Goal: Information Seeking & Learning: Learn about a topic

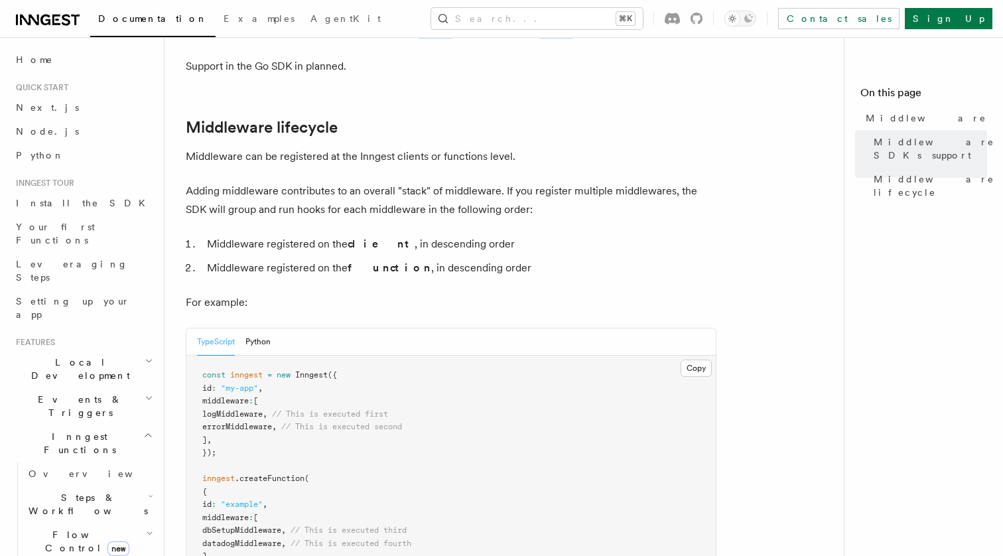
scroll to position [474, 0]
click at [301, 180] on p "Adding middleware contributes to an overall "stack" of middleware. If you regis…" at bounding box center [451, 198] width 531 height 37
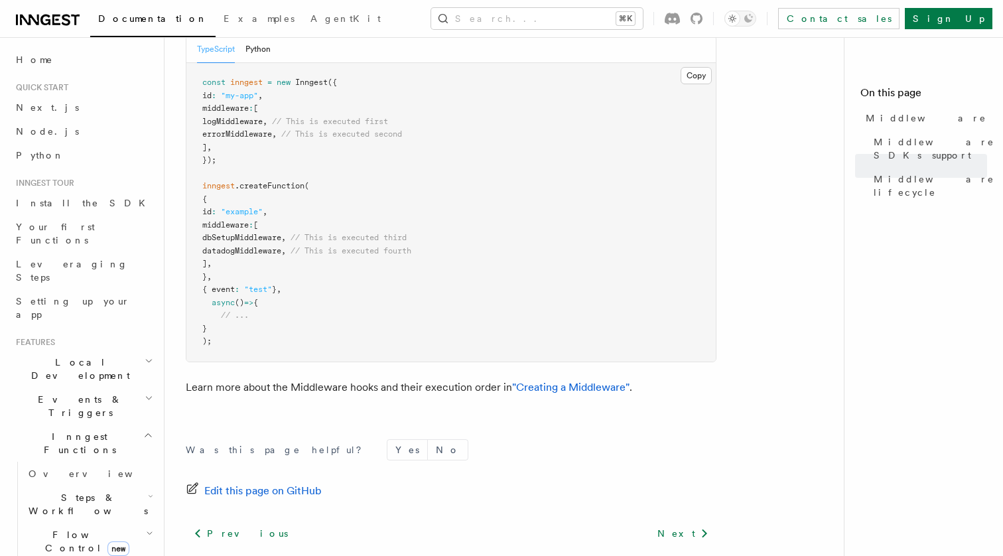
scroll to position [802, 0]
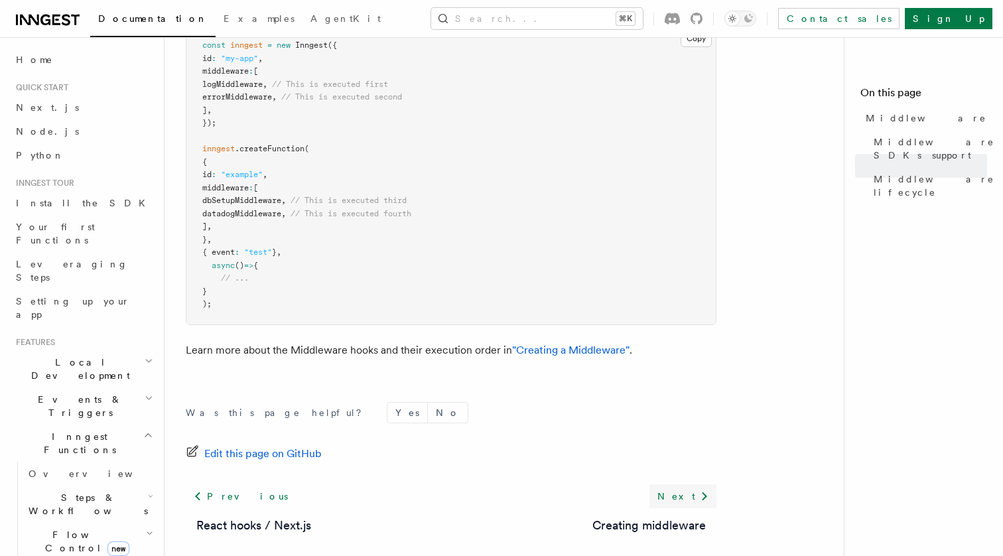
click at [697, 484] on link "Next" at bounding box center [682, 496] width 67 height 24
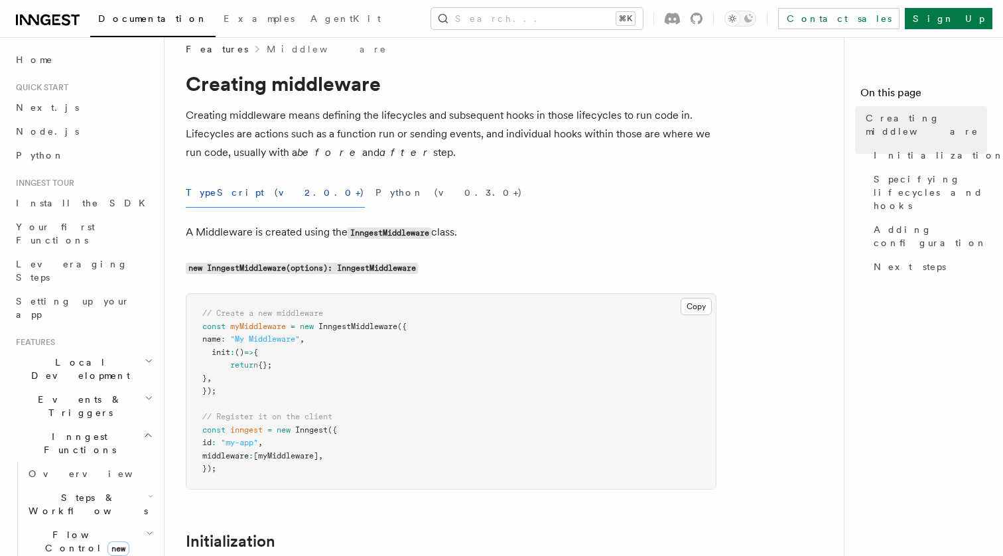
scroll to position [21, 0]
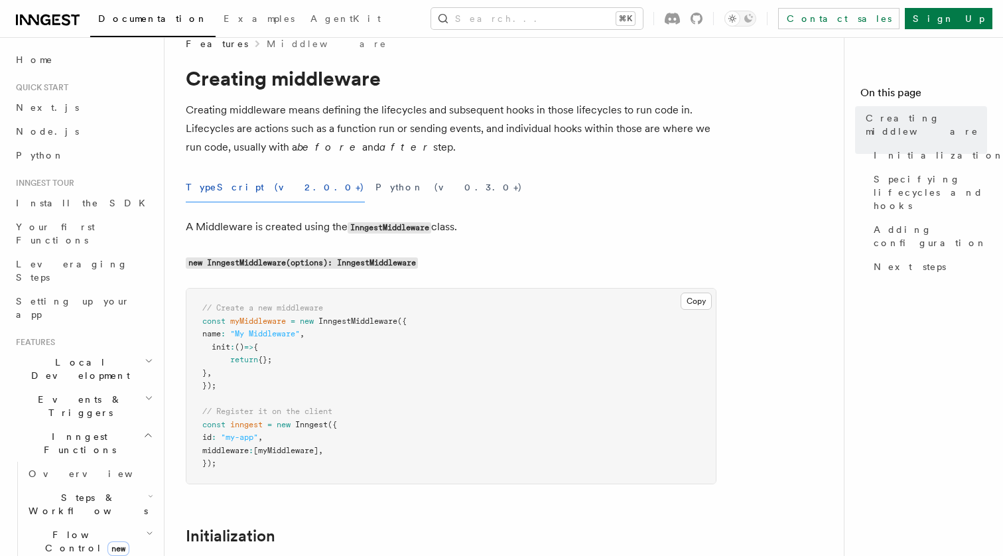
click at [255, 129] on p "Creating middleware means defining the lifecycles and subsequent hooks in those…" at bounding box center [451, 129] width 531 height 56
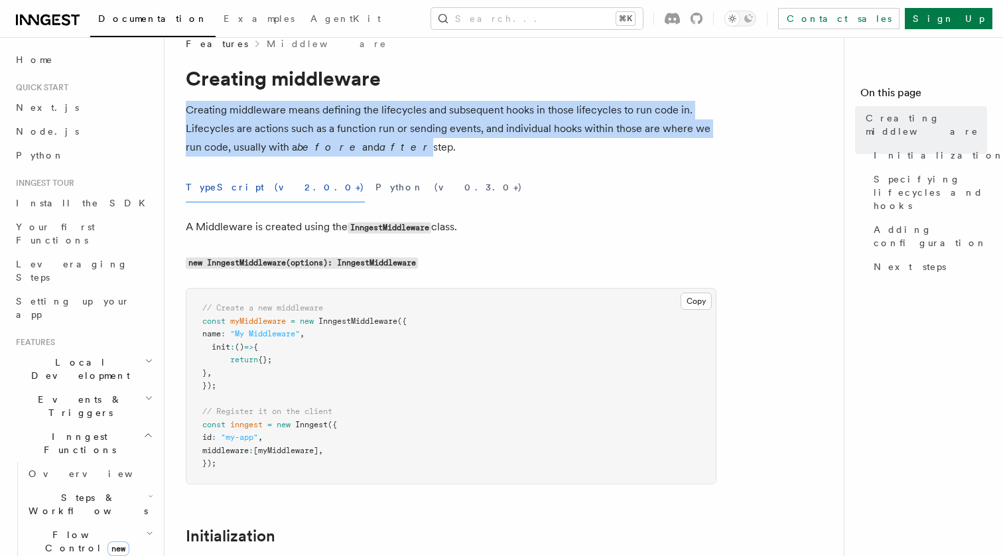
click at [255, 129] on p "Creating middleware means defining the lifecycles and subsequent hooks in those…" at bounding box center [451, 129] width 531 height 56
click at [287, 136] on p "Creating middleware means defining the lifecycles and subsequent hooks in those…" at bounding box center [451, 129] width 531 height 56
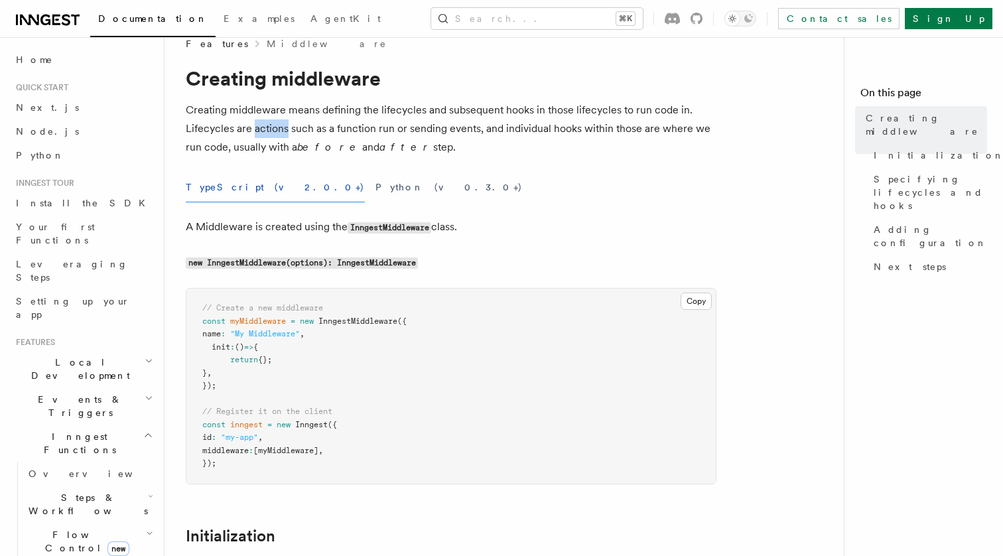
click at [287, 136] on p "Creating middleware means defining the lifecycles and subsequent hooks in those…" at bounding box center [451, 129] width 531 height 56
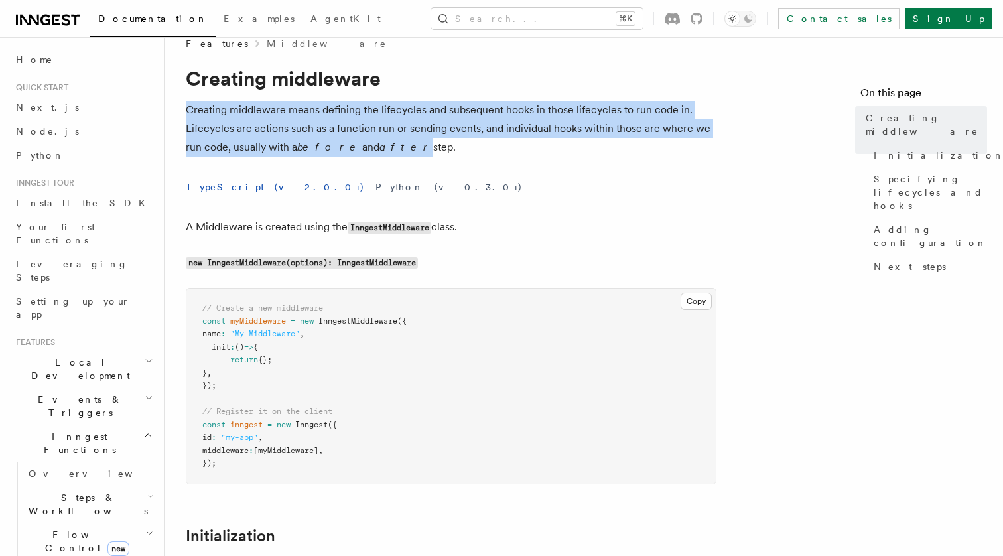
click at [287, 136] on p "Creating middleware means defining the lifecycles and subsequent hooks in those…" at bounding box center [451, 129] width 531 height 56
click at [334, 119] on p "Creating middleware means defining the lifecycles and subsequent hooks in those…" at bounding box center [451, 129] width 531 height 56
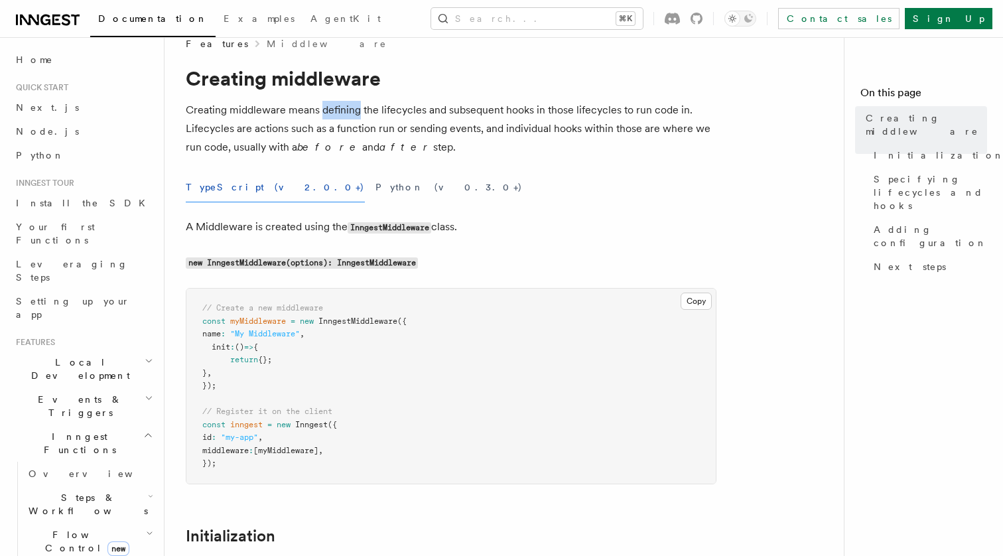
click at [334, 119] on p "Creating middleware means defining the lifecycles and subsequent hooks in those…" at bounding box center [451, 129] width 531 height 56
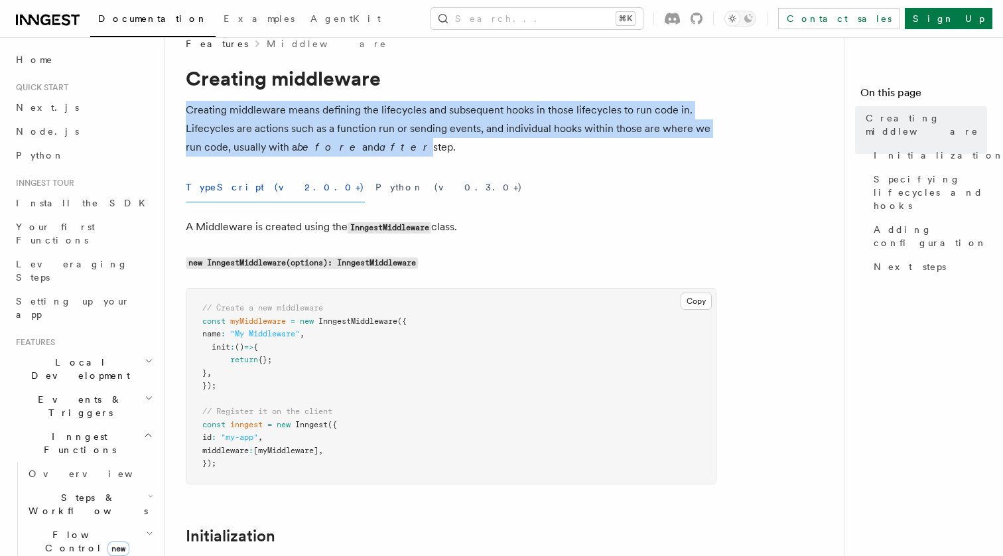
click at [334, 119] on p "Creating middleware means defining the lifecycles and subsequent hooks in those…" at bounding box center [451, 129] width 531 height 56
click at [240, 127] on p "Creating middleware means defining the lifecycles and subsequent hooks in those…" at bounding box center [451, 129] width 531 height 56
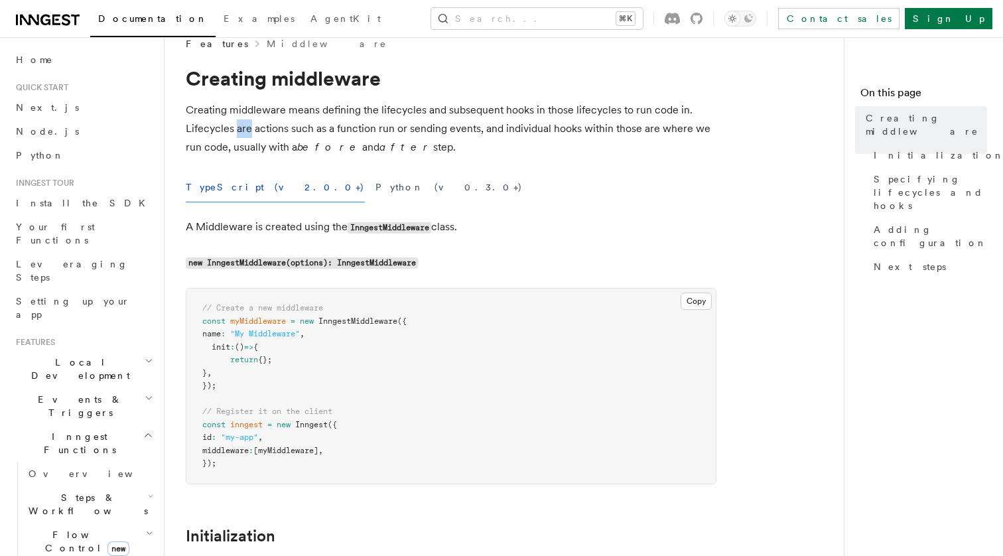
click at [240, 127] on p "Creating middleware means defining the lifecycles and subsequent hooks in those…" at bounding box center [451, 129] width 531 height 56
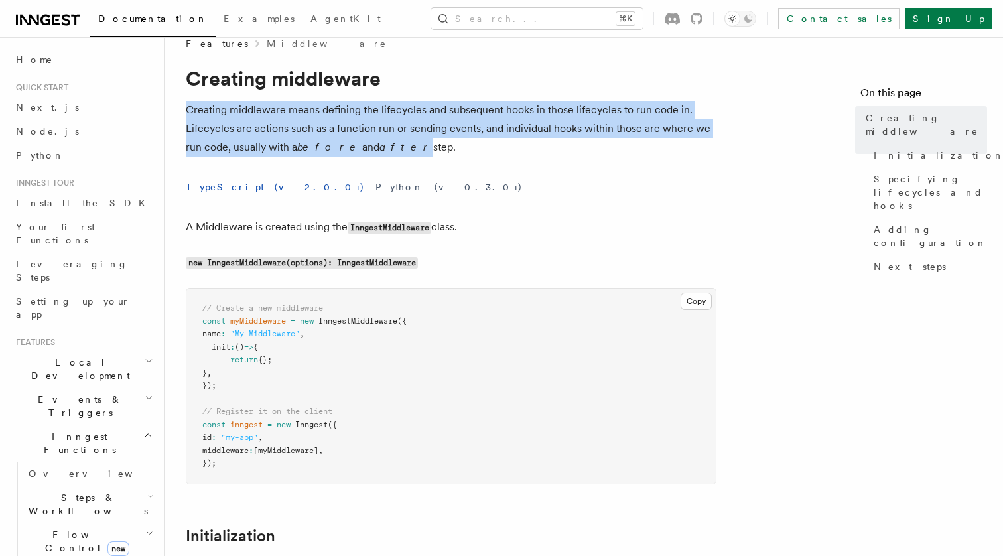
click at [240, 127] on p "Creating middleware means defining the lifecycles and subsequent hooks in those…" at bounding box center [451, 129] width 531 height 56
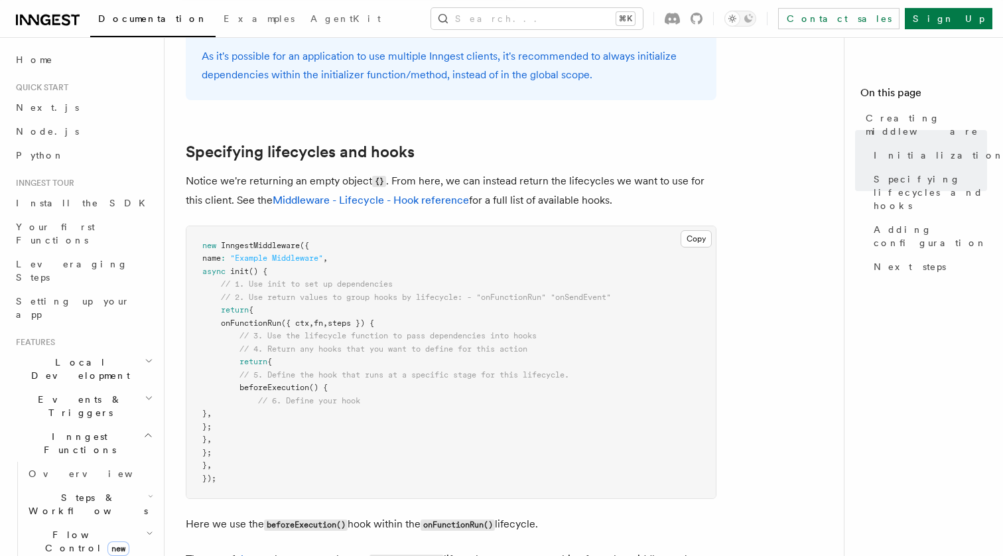
scroll to position [1008, 0]
click at [208, 190] on p "Notice we're returning an empty object {} . From here, we can instead return th…" at bounding box center [451, 191] width 531 height 38
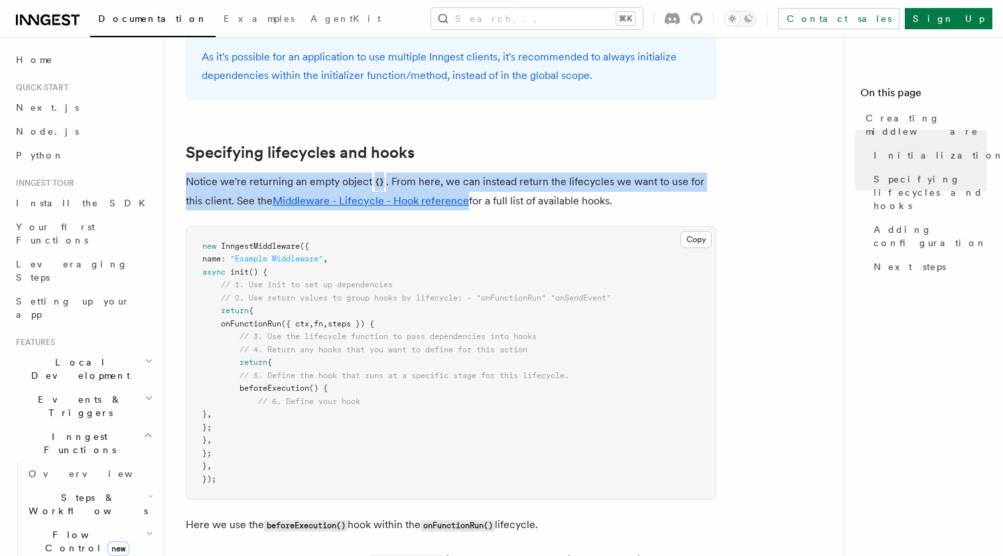
click at [208, 190] on p "Notice we're returning an empty object {} . From here, we can instead return th…" at bounding box center [451, 191] width 531 height 38
click at [207, 185] on p "Notice we're returning an empty object {} . From here, we can instead return th…" at bounding box center [451, 191] width 531 height 38
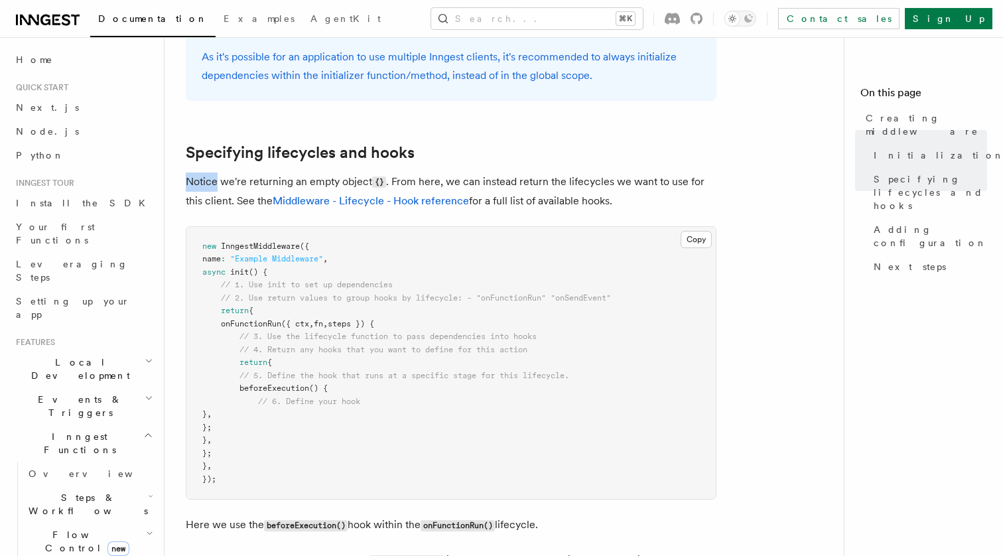
click at [207, 185] on p "Notice we're returning an empty object {} . From here, we can instead return th…" at bounding box center [451, 191] width 531 height 38
click at [200, 185] on p "Notice we're returning an empty object {} . From here, we can instead return th…" at bounding box center [451, 191] width 531 height 38
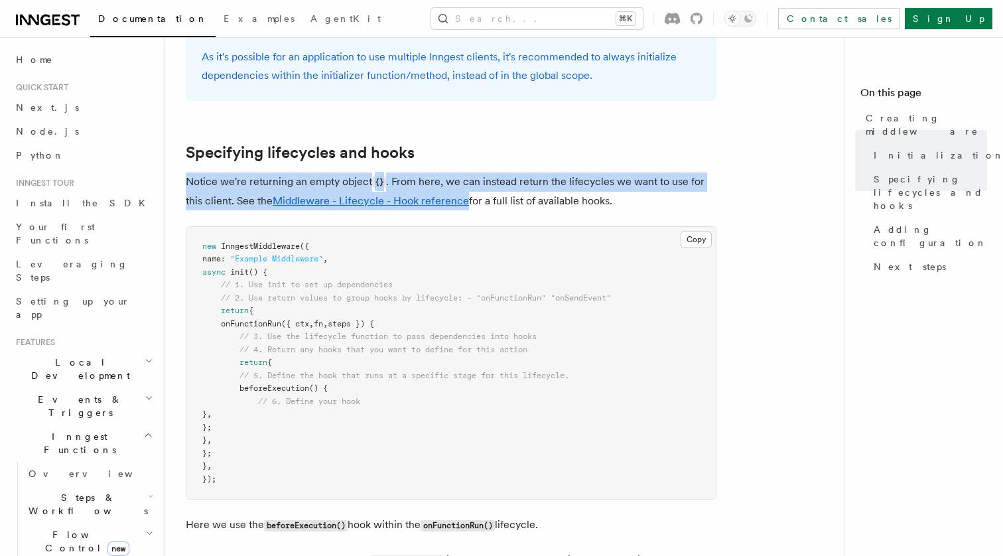
click at [200, 185] on p "Notice we're returning an empty object {} . From here, we can instead return th…" at bounding box center [451, 191] width 531 height 38
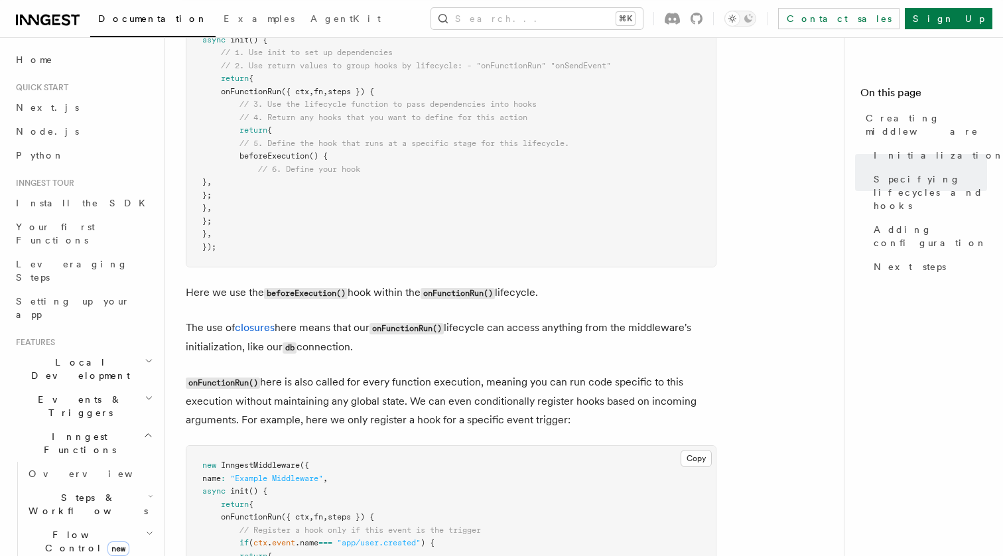
scroll to position [1240, 0]
click at [248, 295] on p "Here we use the beforeExecution() hook within the onFunctionRun() lifecycle." at bounding box center [451, 293] width 531 height 19
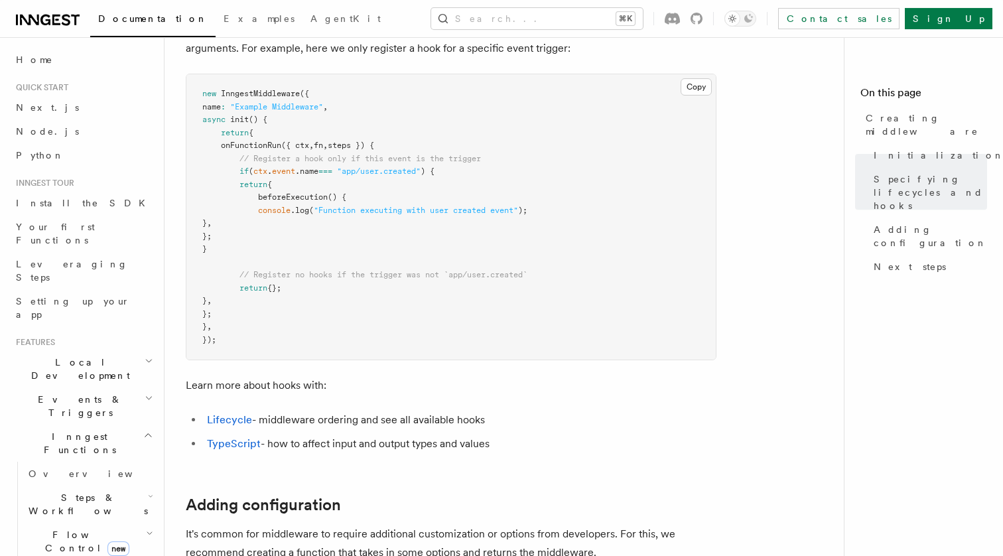
scroll to position [1619, 0]
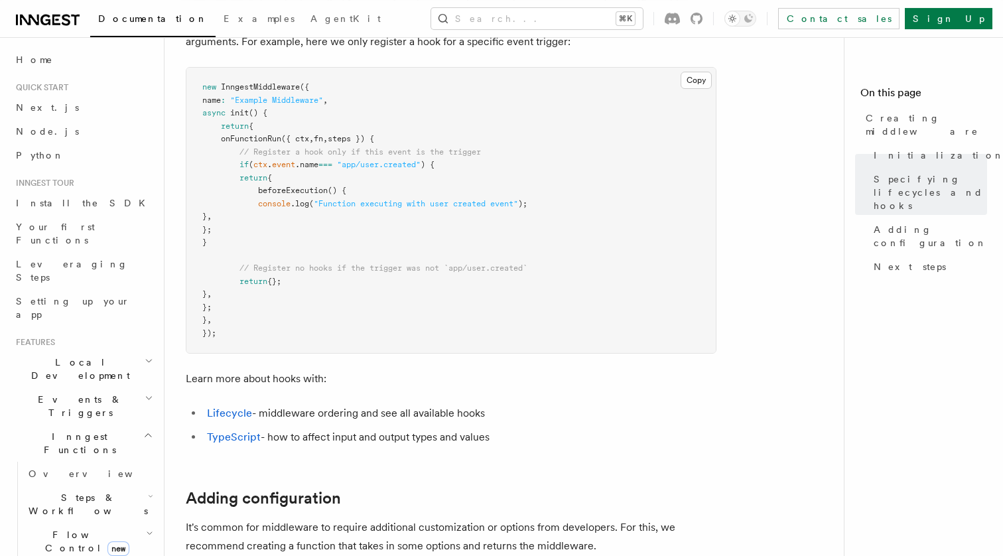
click at [324, 421] on li "Lifecycle - middleware ordering and see all available hooks" at bounding box center [459, 413] width 513 height 19
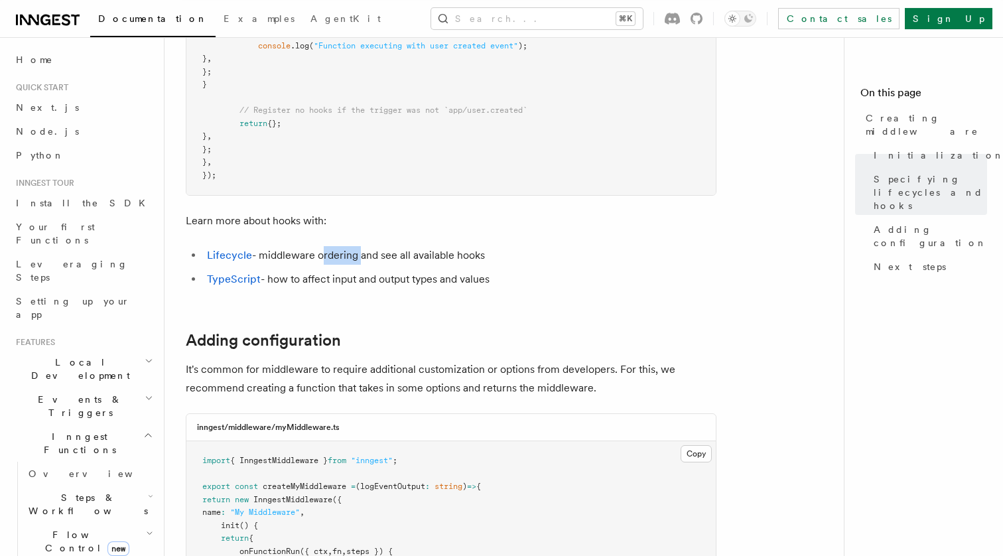
scroll to position [1787, 0]
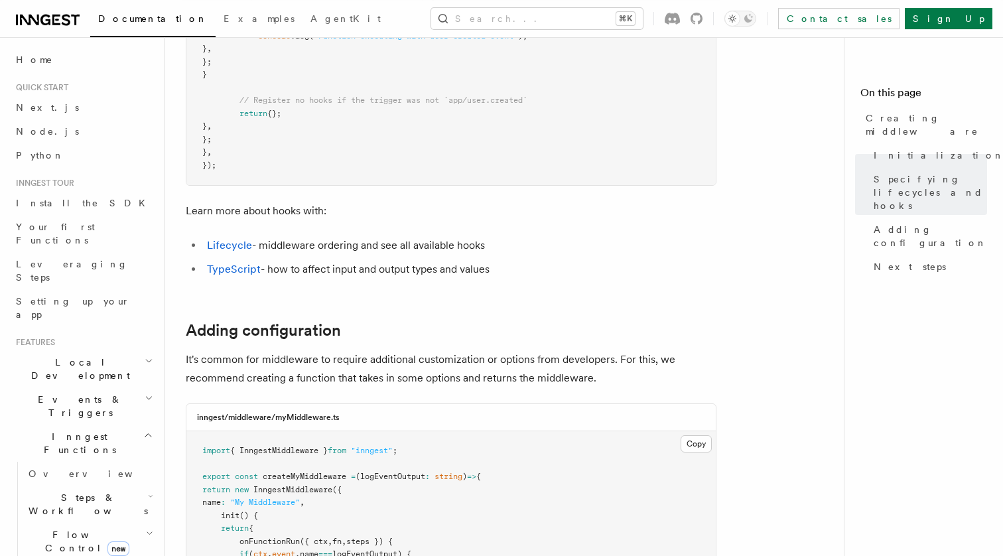
click at [243, 377] on p "It's common for middleware to require additional customization or options from …" at bounding box center [451, 368] width 531 height 37
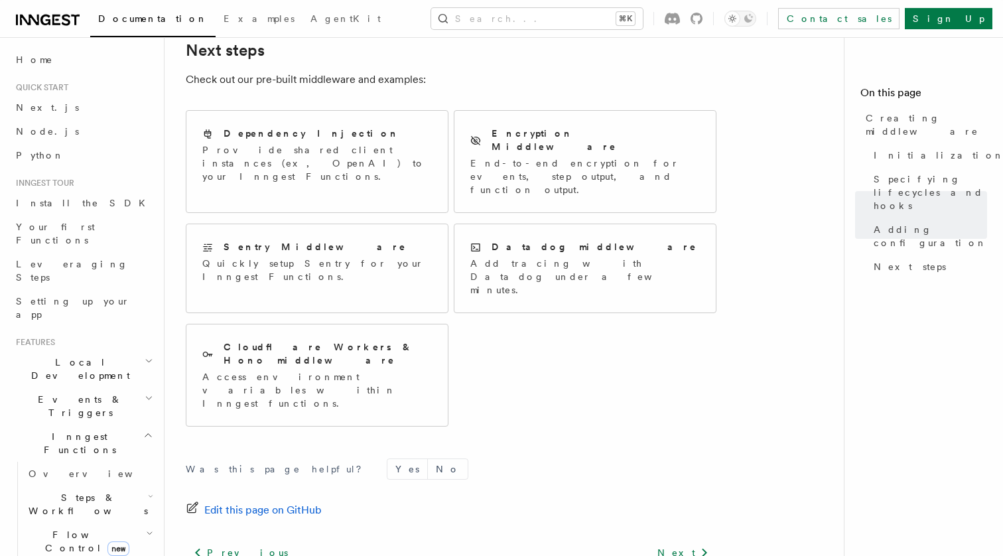
scroll to position [2829, 0]
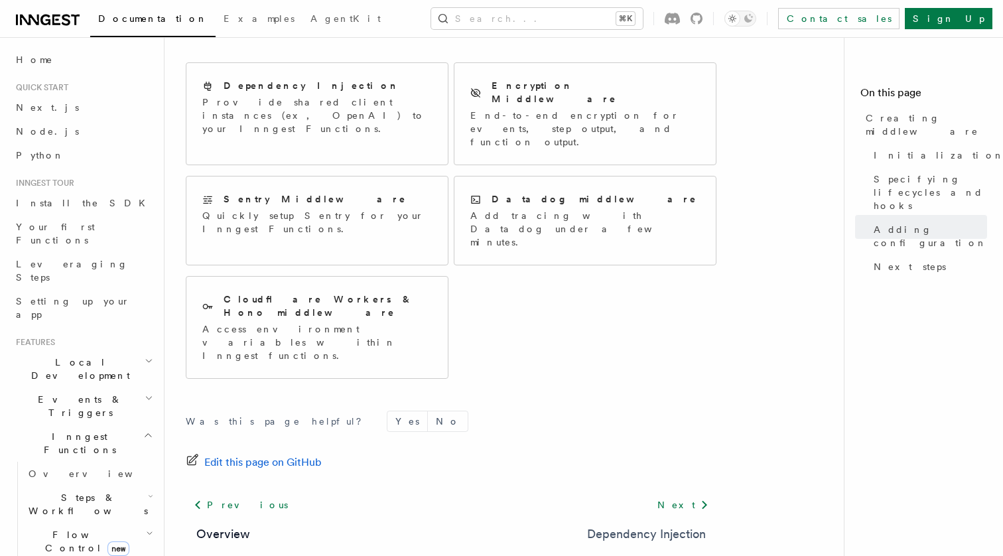
click at [668, 525] on link "Dependency Injection" at bounding box center [646, 534] width 119 height 19
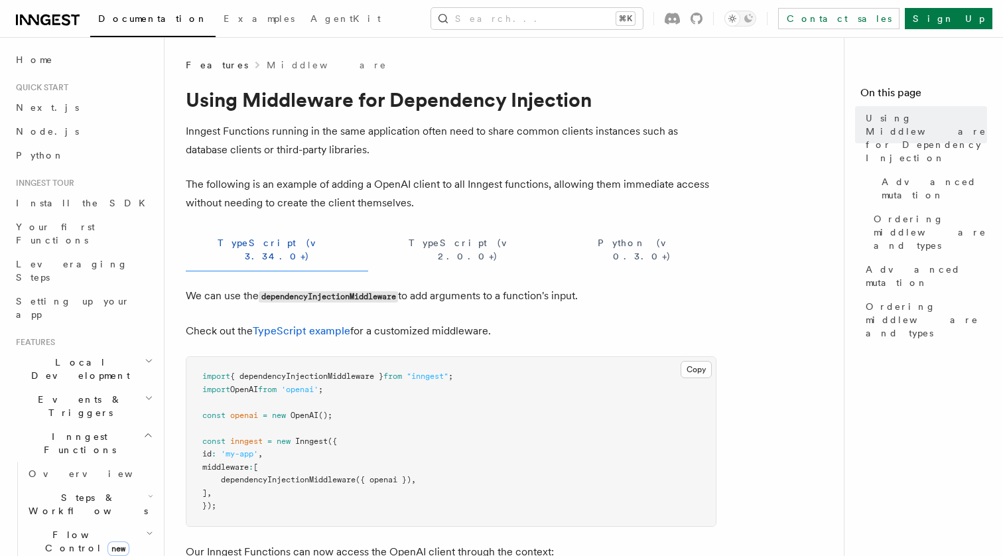
click at [291, 138] on p "Inngest Functions running in the same application often need to share common cl…" at bounding box center [451, 140] width 531 height 37
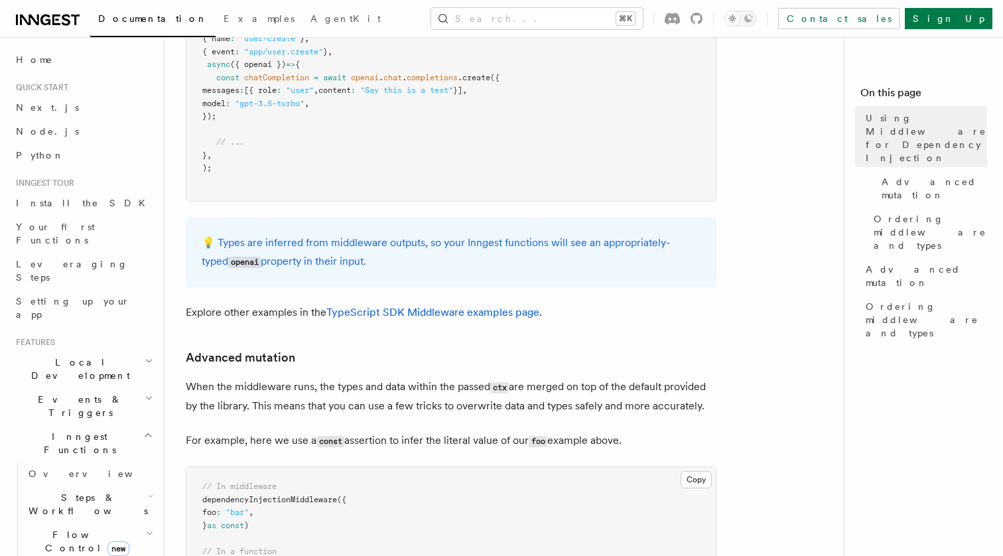
scroll to position [579, 0]
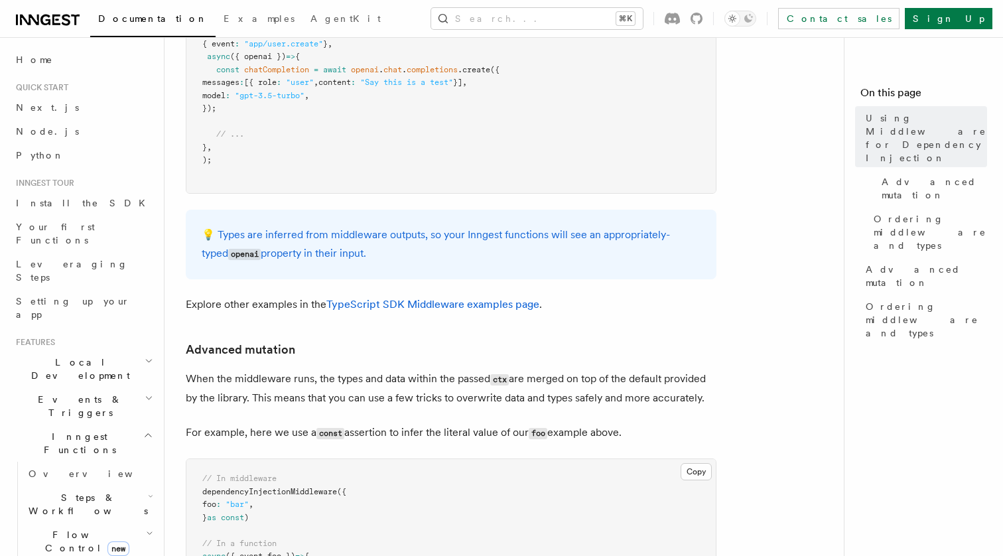
click at [241, 295] on p "Explore other examples in the TypeScript SDK Middleware examples page ." at bounding box center [451, 304] width 531 height 19
click at [230, 370] on p "When the middleware runs, the types and data within the passed ctx are merged o…" at bounding box center [451, 389] width 531 height 38
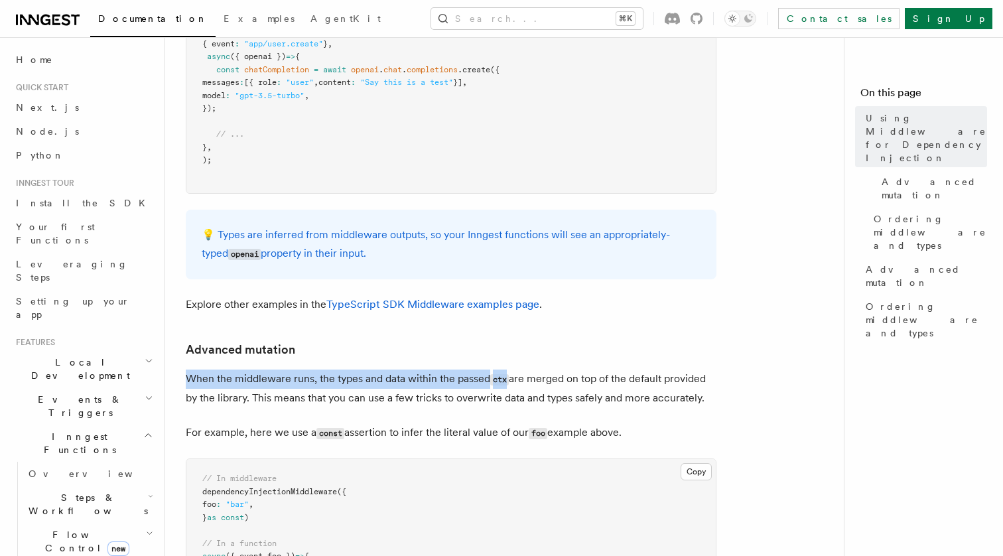
click at [230, 370] on p "When the middleware runs, the types and data within the passed ctx are merged o…" at bounding box center [451, 389] width 531 height 38
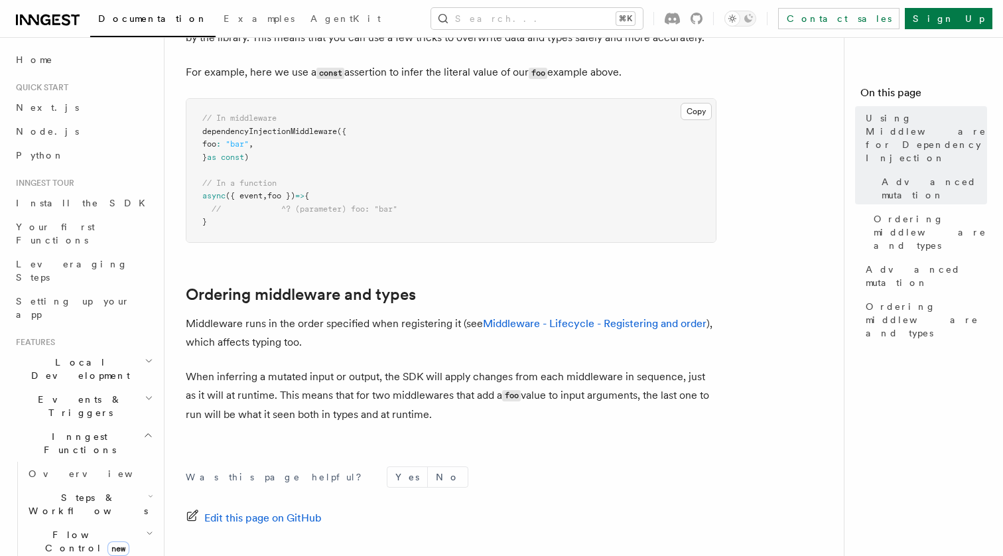
scroll to position [955, 0]
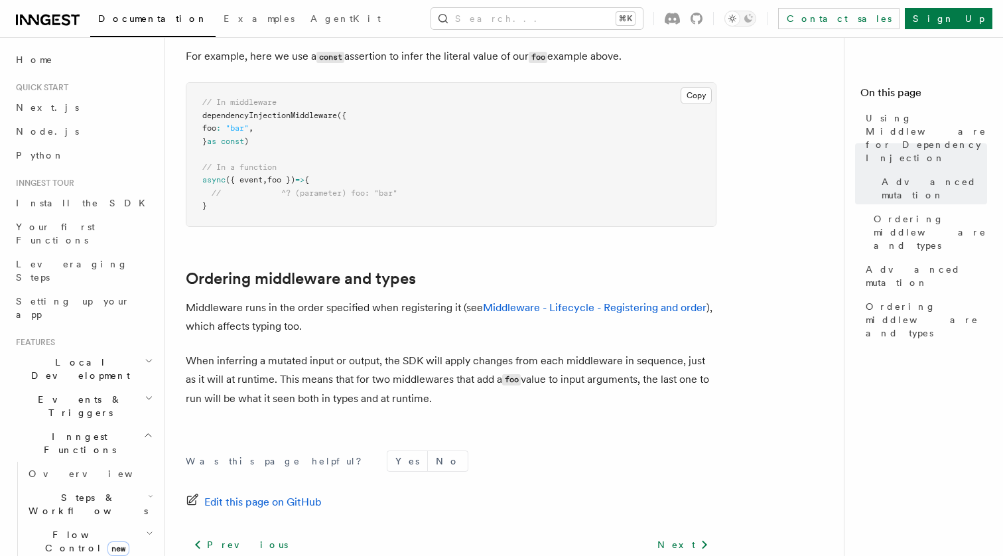
click at [264, 305] on p "Middleware runs in the order specified when registering it (see Middleware - Li…" at bounding box center [451, 317] width 531 height 37
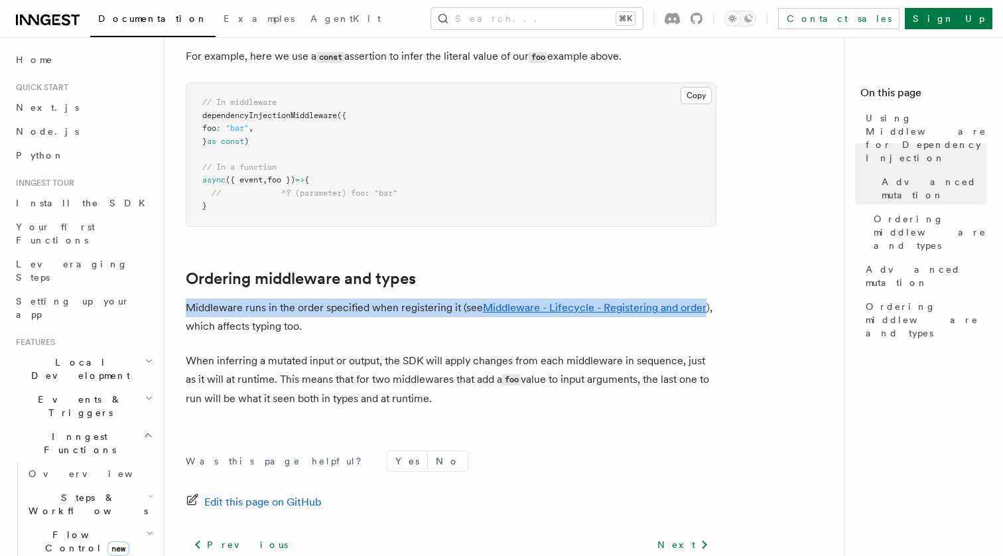
click at [264, 305] on p "Middleware runs in the order specified when registering it (see Middleware - Li…" at bounding box center [451, 317] width 531 height 37
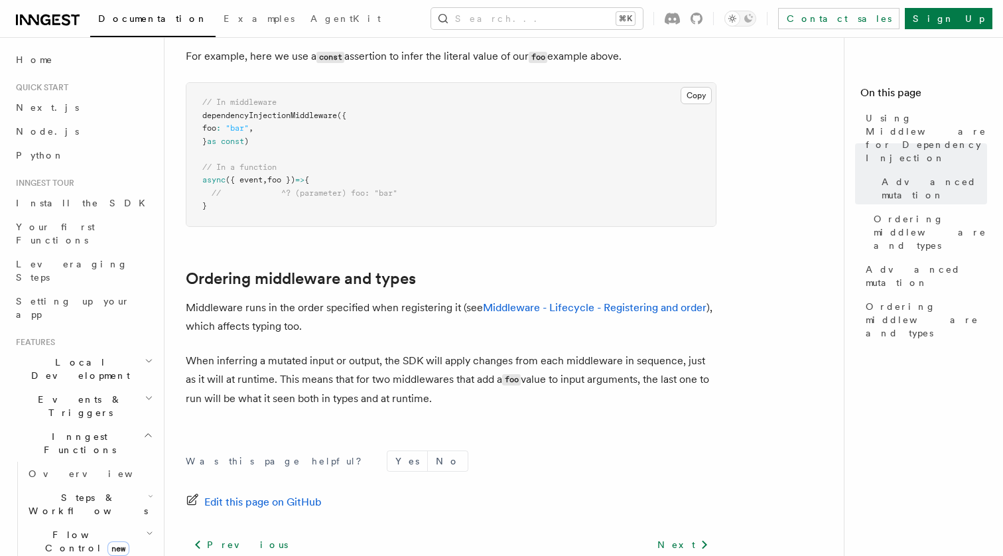
click at [297, 376] on p "When inferring a mutated input or output, the SDK will apply changes from each …" at bounding box center [451, 380] width 531 height 56
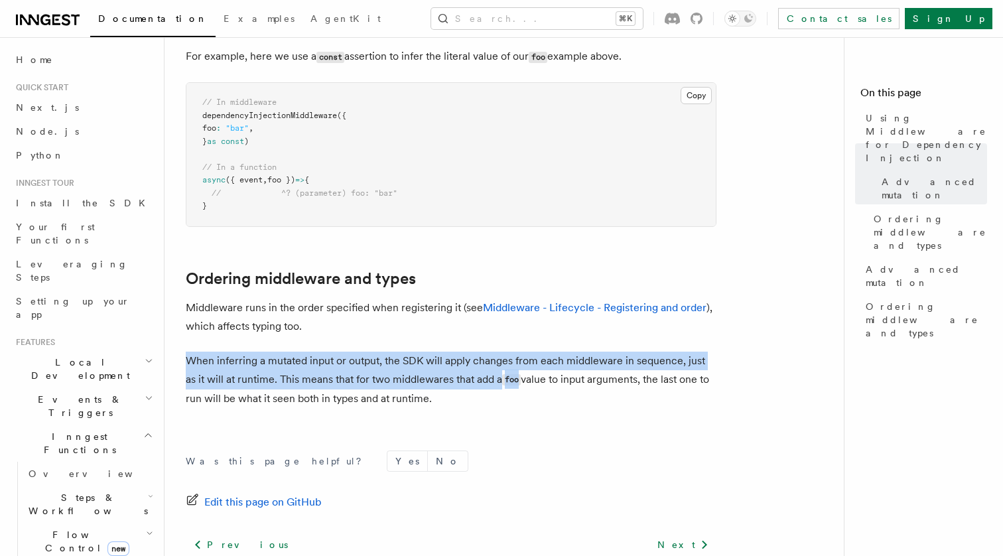
click at [297, 376] on p "When inferring a mutated input or output, the SDK will apply changes from each …" at bounding box center [451, 380] width 531 height 56
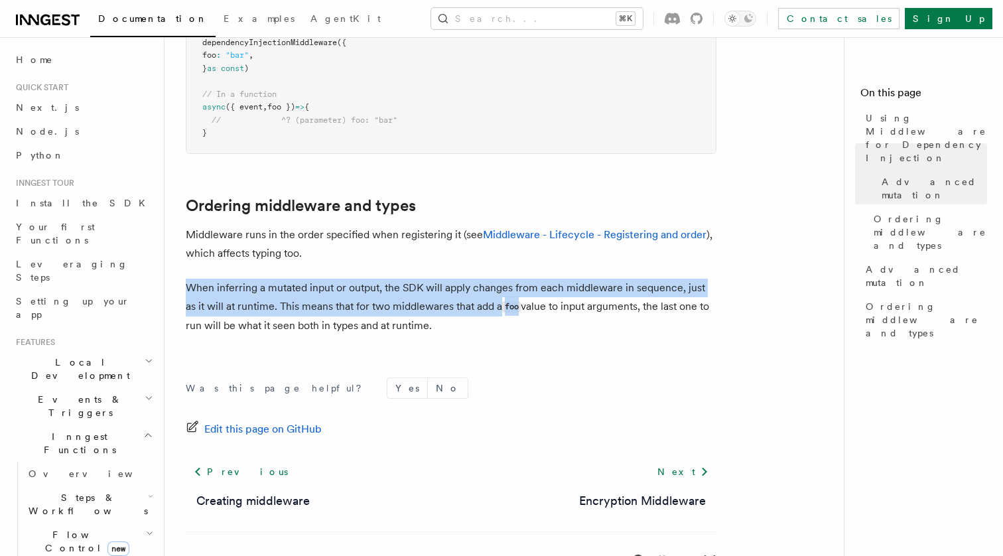
scroll to position [1059, 0]
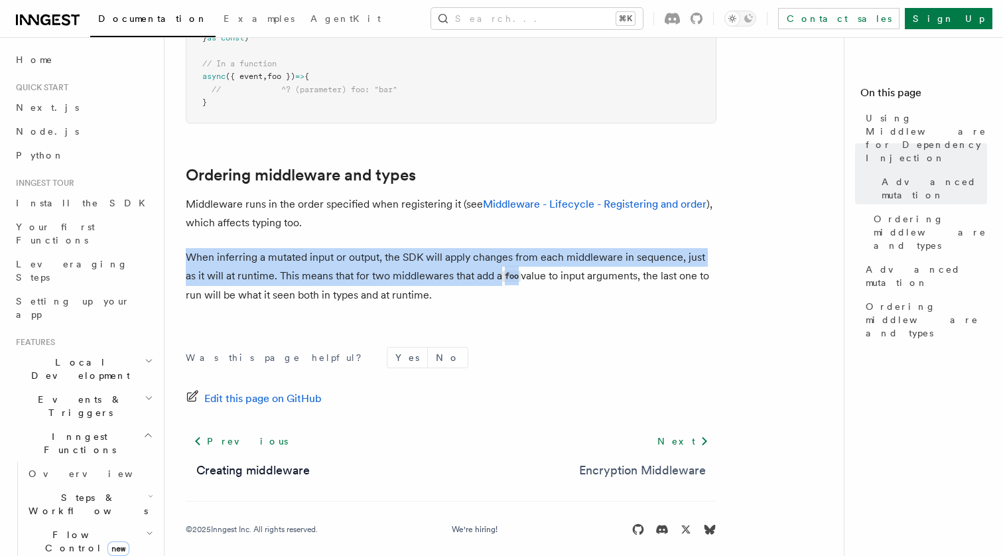
click at [671, 461] on link "Encryption Middleware" at bounding box center [642, 470] width 127 height 19
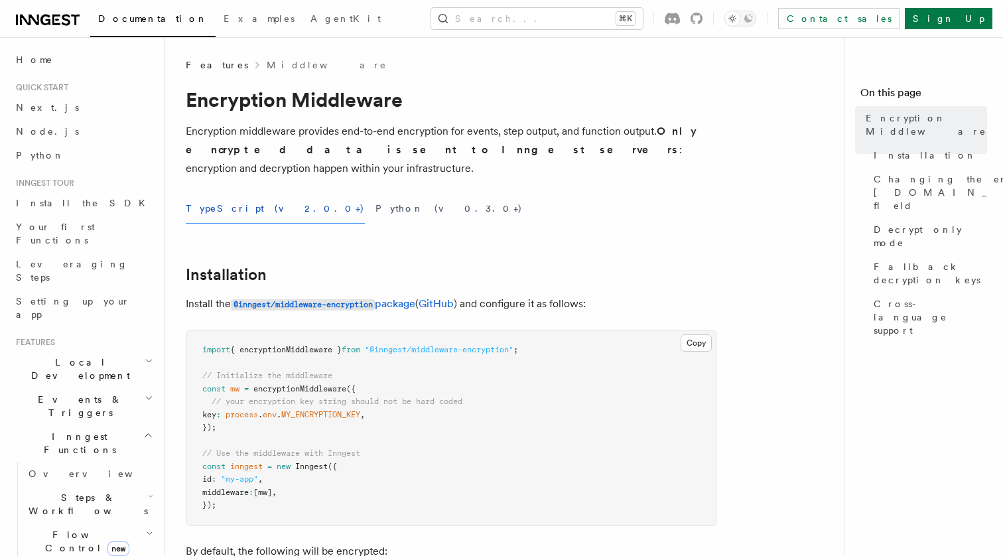
click at [403, 138] on p "Encryption middleware provides end-to-end encryption for events, step output, a…" at bounding box center [451, 150] width 531 height 56
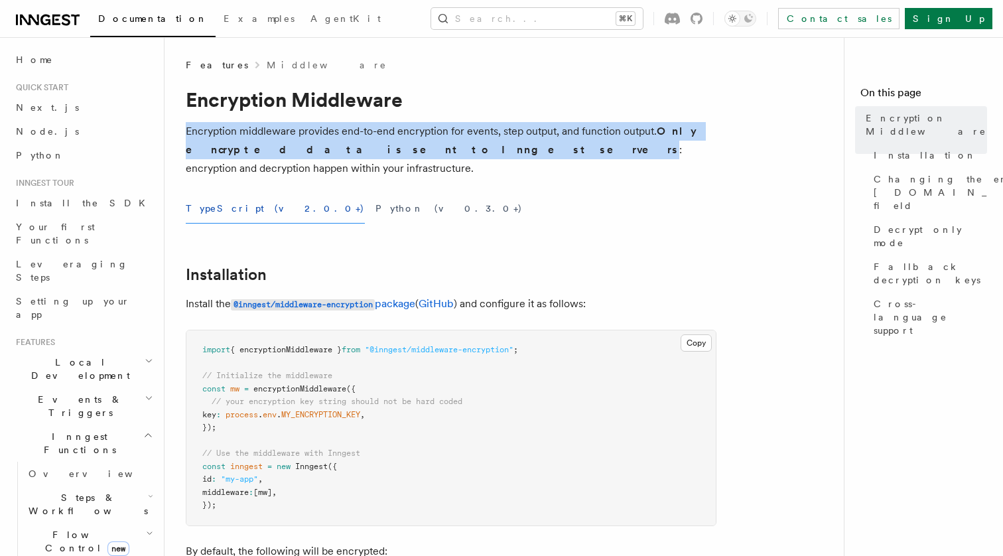
click at [403, 138] on p "Encryption middleware provides end-to-end encryption for events, step output, a…" at bounding box center [451, 150] width 531 height 56
click at [418, 141] on p "Encryption middleware provides end-to-end encryption for events, step output, a…" at bounding box center [451, 150] width 531 height 56
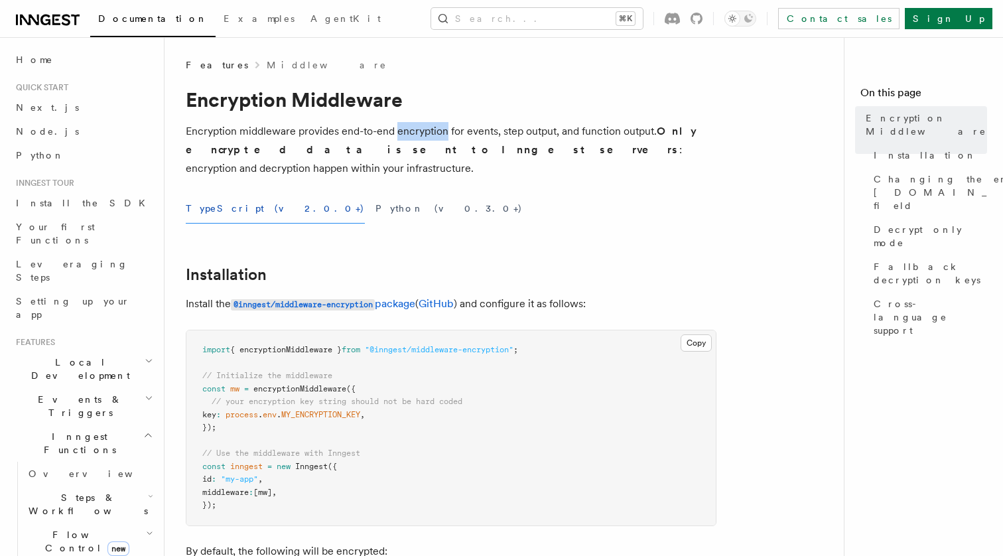
click at [418, 140] on p "Encryption middleware provides end-to-end encryption for events, step output, a…" at bounding box center [451, 150] width 531 height 56
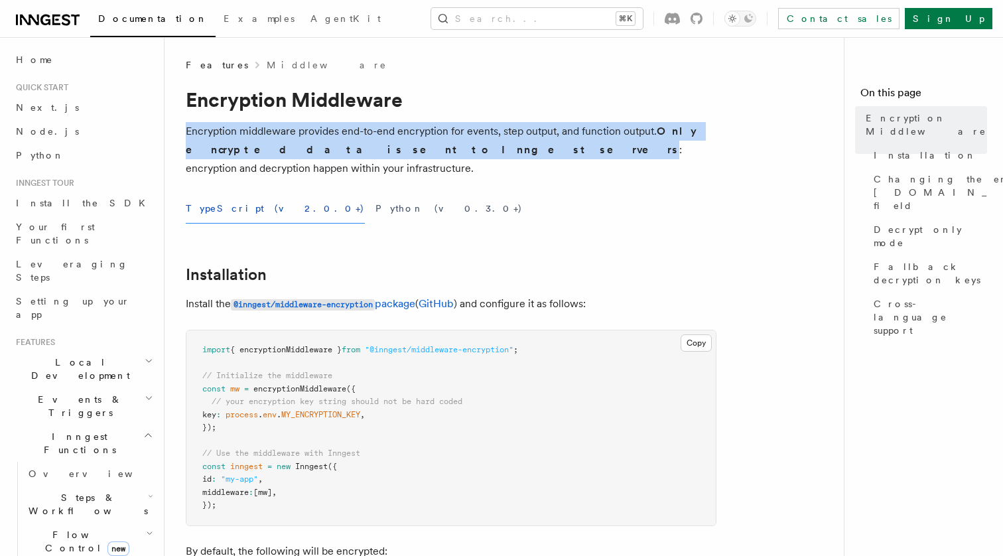
click at [418, 140] on p "Encryption middleware provides end-to-end encryption for events, step output, a…" at bounding box center [451, 150] width 531 height 56
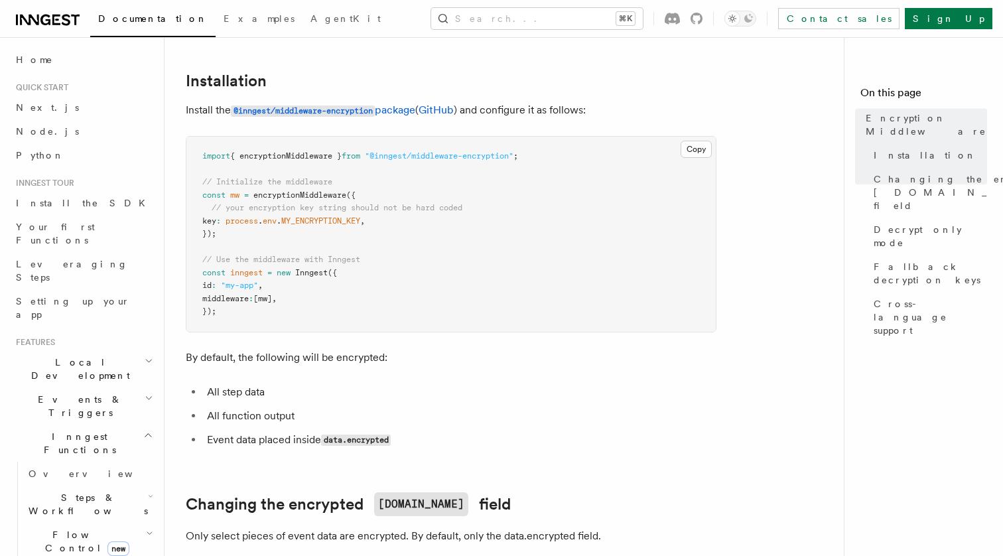
scroll to position [202, 0]
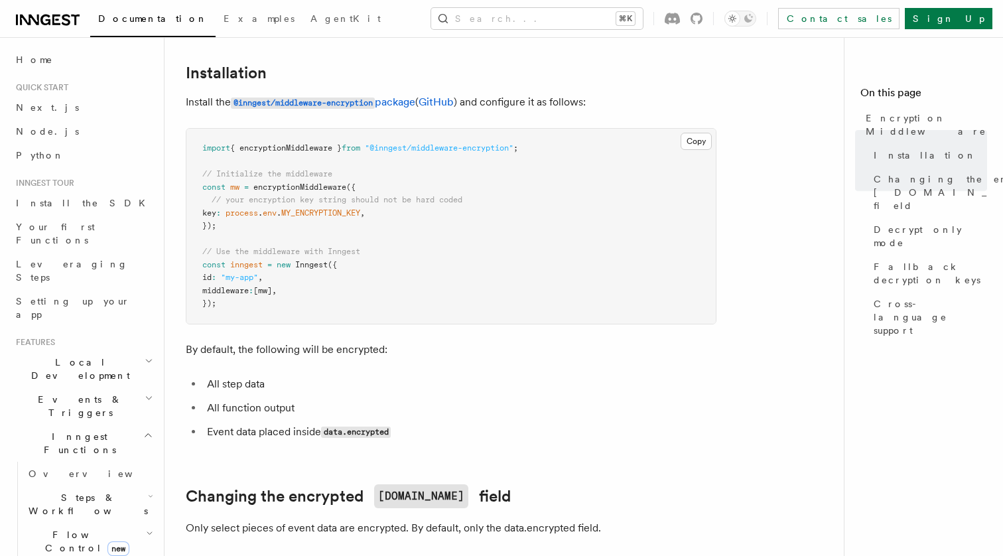
click at [514, 93] on p "Install the @inngest/middleware-encryption package ( GitHub ) and configure it …" at bounding box center [451, 102] width 531 height 19
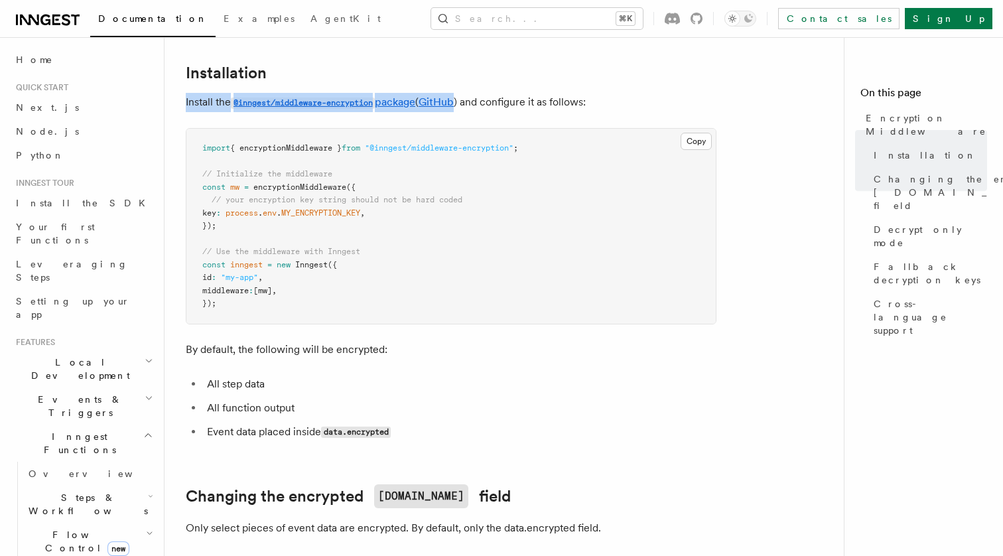
click at [514, 93] on p "Install the @inngest/middleware-encryption package ( GitHub ) and configure it …" at bounding box center [451, 102] width 531 height 19
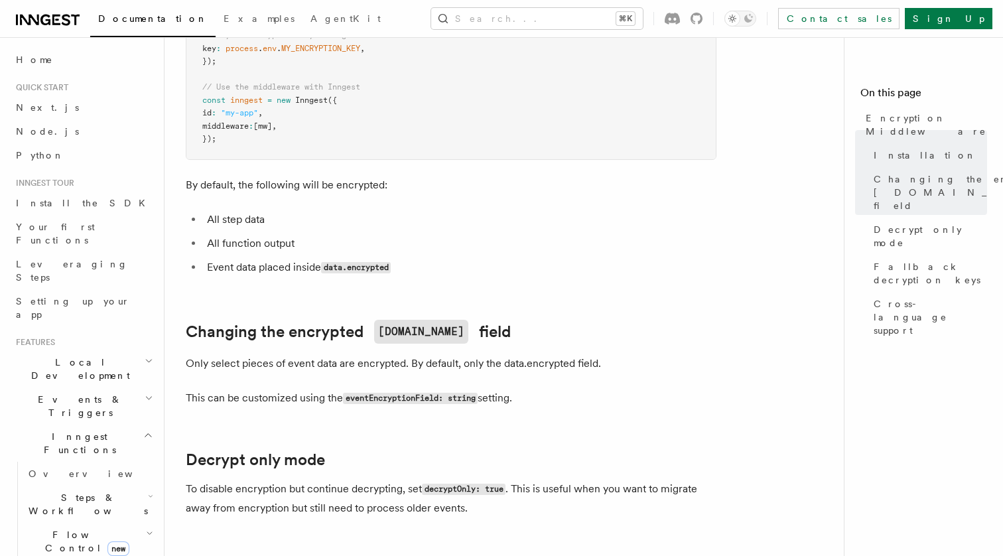
scroll to position [377, 0]
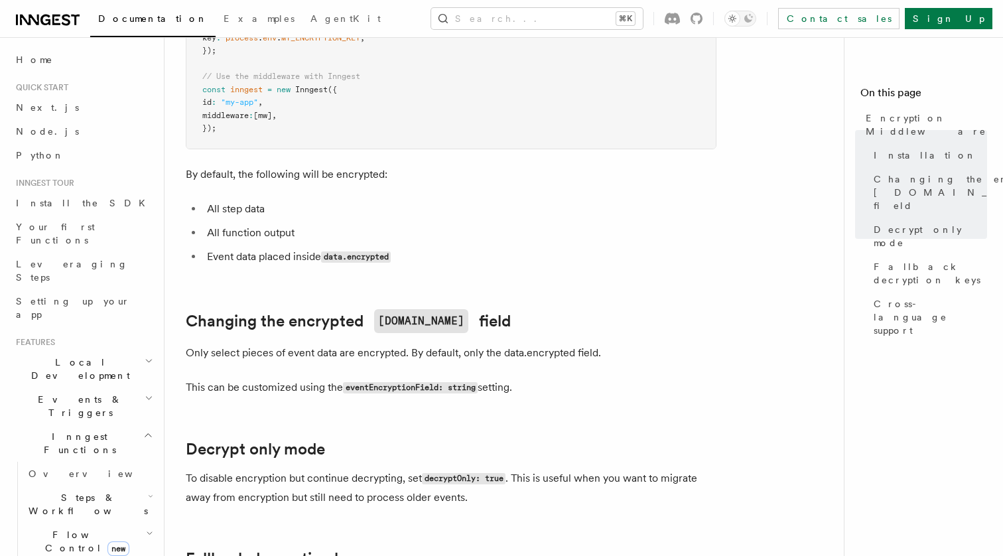
click at [236, 165] on p "By default, the following will be encrypted:" at bounding box center [451, 174] width 531 height 19
click at [239, 200] on li "All step data" at bounding box center [459, 209] width 513 height 19
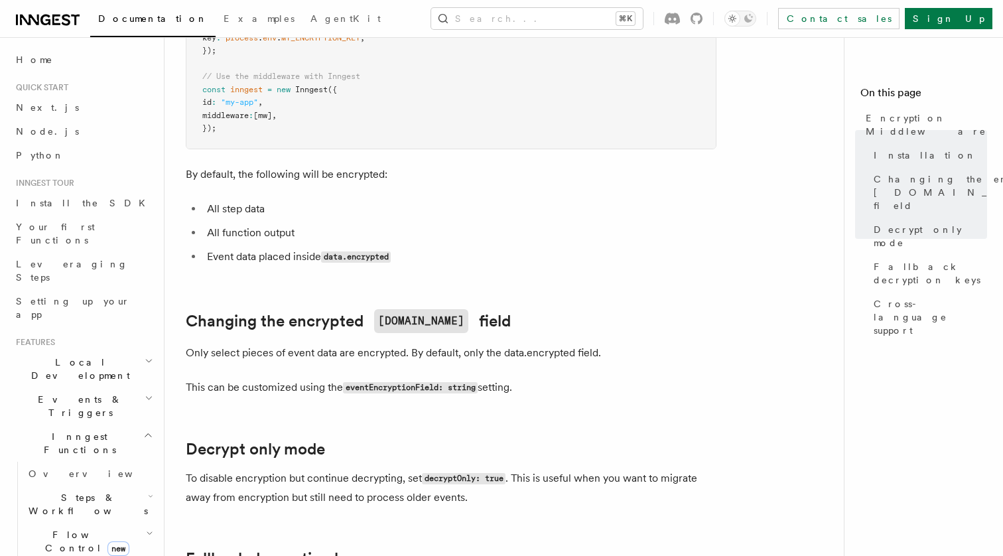
click at [239, 200] on li "All step data" at bounding box center [459, 209] width 513 height 19
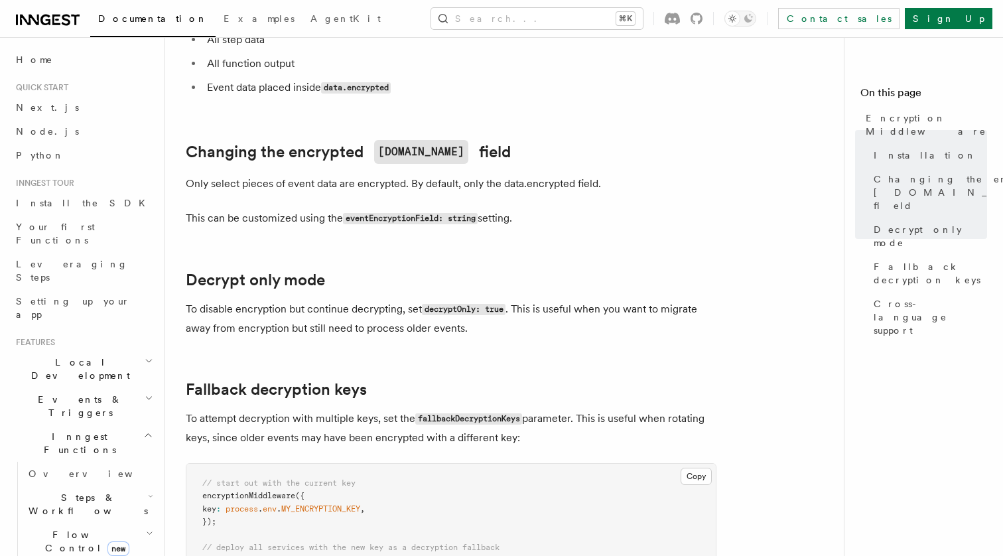
scroll to position [550, 0]
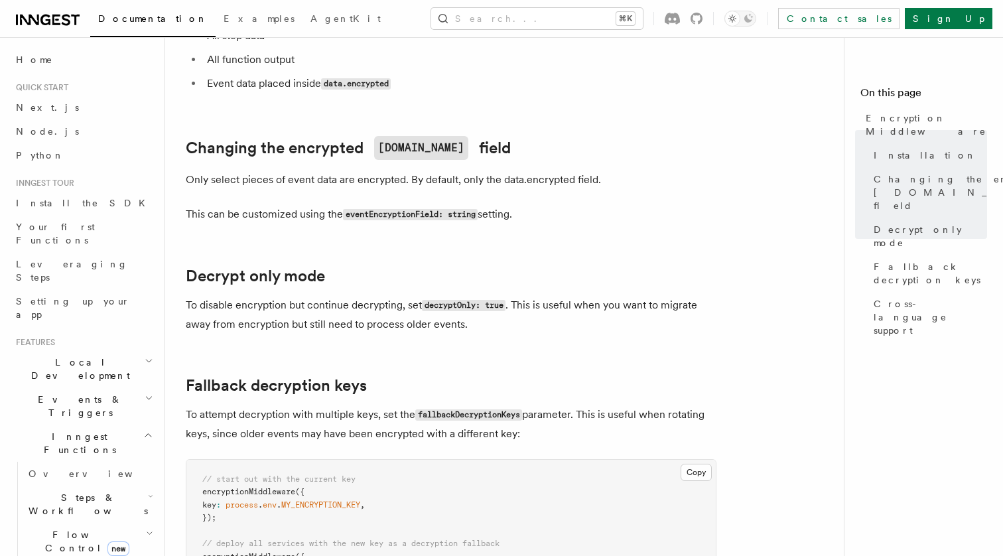
click at [294, 172] on article "Features Middleware Encryption Middleware Encryption middleware provides end-to…" at bounding box center [509, 319] width 647 height 1622
click at [293, 172] on article "Features Middleware Encryption Middleware Encryption middleware provides end-to…" at bounding box center [509, 319] width 647 height 1622
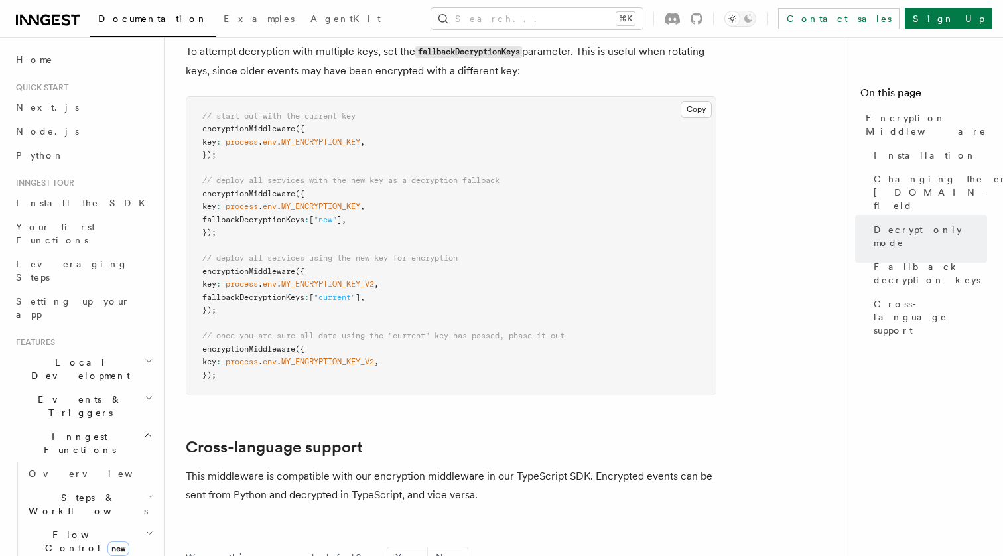
scroll to position [1109, 0]
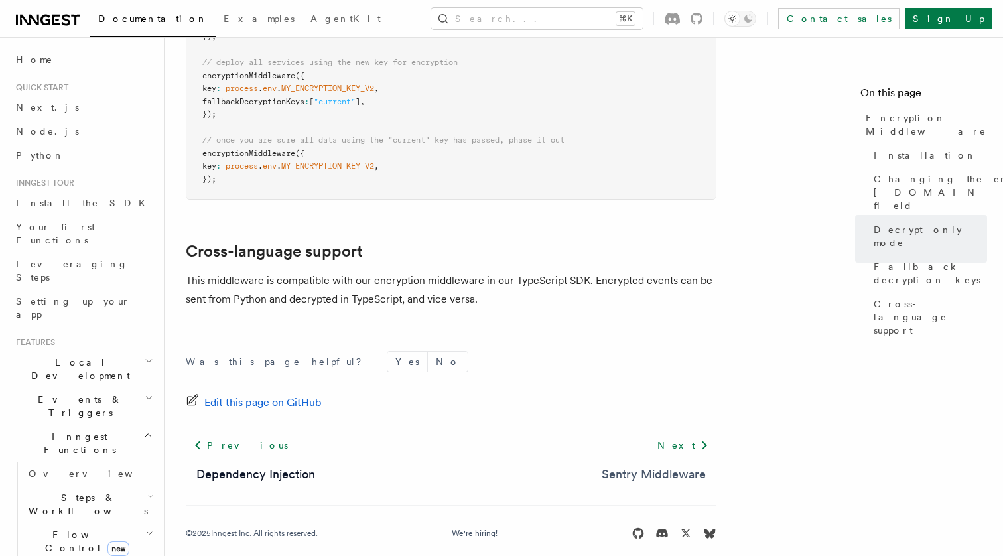
click at [653, 465] on link "Sentry Middleware" at bounding box center [654, 474] width 104 height 19
